Goal: Transaction & Acquisition: Purchase product/service

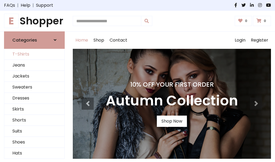
click at [34, 54] on link "T-Shirts" at bounding box center [34, 54] width 60 height 11
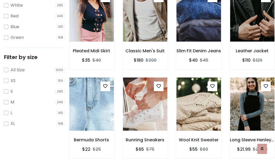
scroll to position [10, 0]
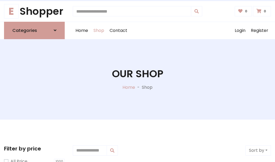
click at [138, 79] on h1 "Our Shop" at bounding box center [137, 74] width 51 height 12
click at [172, 30] on div "Home Shop Contact Log out Login Register" at bounding box center [172, 30] width 198 height 17
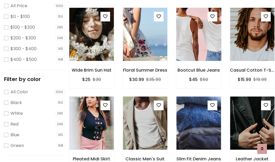
click at [199, 44] on img at bounding box center [198, 34] width 53 height 129
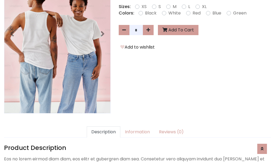
scroll to position [131, 0]
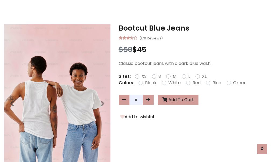
click at [195, 28] on h3 "Bootcut Blue Jeans" at bounding box center [195, 28] width 152 height 9
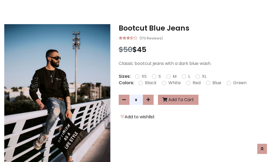
click at [195, 28] on h3 "Bootcut Blue Jeans" at bounding box center [195, 28] width 152 height 9
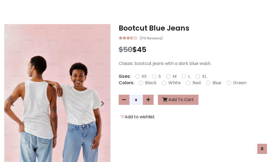
click at [195, 28] on h3 "Bootcut Blue Jeans" at bounding box center [195, 28] width 152 height 9
